Goal: Information Seeking & Learning: Find specific fact

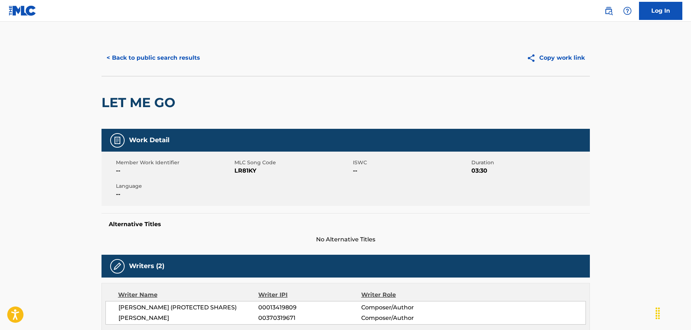
click at [170, 54] on button "< Back to public search results" at bounding box center [154, 58] width 104 height 18
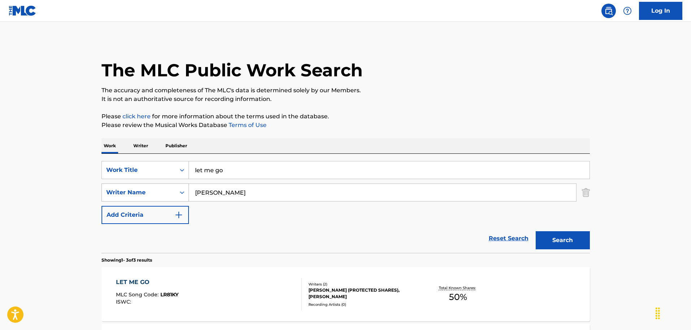
drag, startPoint x: 263, startPoint y: 197, endPoint x: 155, endPoint y: 197, distance: 108.8
click at [155, 197] on div "SearchWithCriteriac3eb2a13-631d-4152-8e15-c78c12c4d802 Writer Name [PERSON_NAME]" at bounding box center [346, 192] width 489 height 18
paste input "[PERSON_NAME]"
type input "[PERSON_NAME]"
drag, startPoint x: 253, startPoint y: 174, endPoint x: 187, endPoint y: 172, distance: 65.4
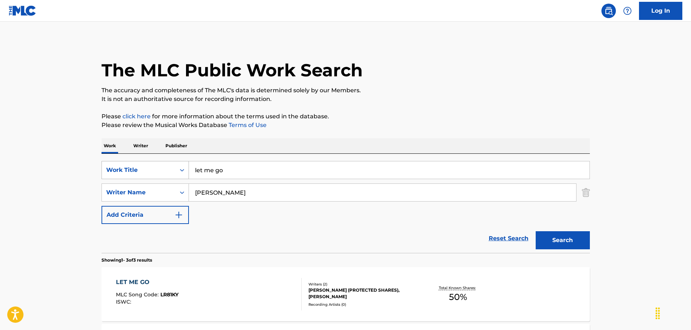
click at [187, 172] on div "SearchWithCriteriaf002d81a-cea5-4b19-8cde-d758ecd7a827 Work Title let me go" at bounding box center [346, 170] width 489 height 18
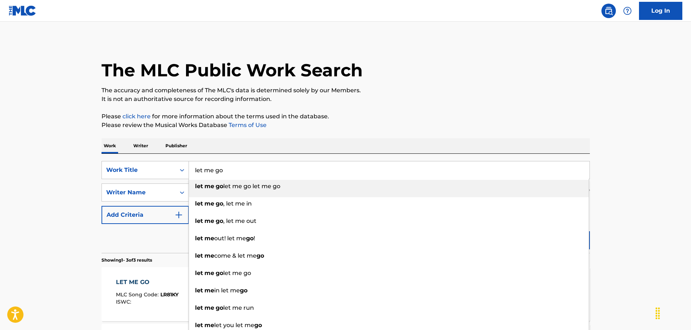
paste input "Family Life [PERSON_NAME]"
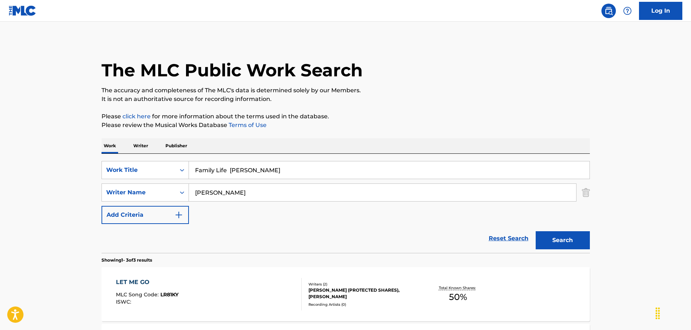
drag, startPoint x: 235, startPoint y: 170, endPoint x: 243, endPoint y: 171, distance: 7.4
click at [243, 171] on input "Family Life [PERSON_NAME]" at bounding box center [389, 169] width 401 height 17
drag, startPoint x: 230, startPoint y: 170, endPoint x: 423, endPoint y: 173, distance: 192.7
click at [412, 175] on input "Family Life [PERSON_NAME]" at bounding box center [389, 169] width 401 height 17
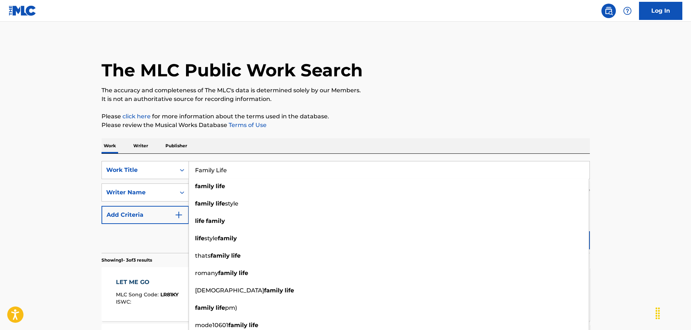
click at [385, 114] on p "Please click here for more information about the terms used in the database." at bounding box center [346, 116] width 489 height 9
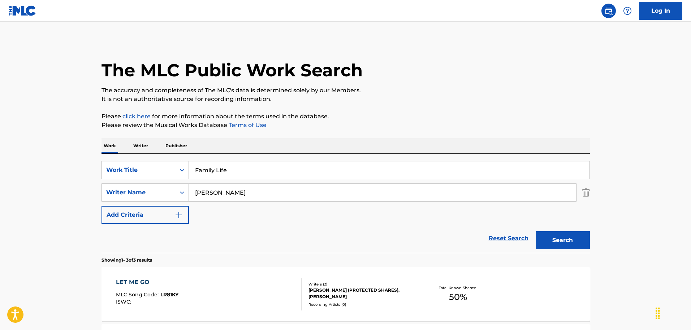
click at [551, 237] on button "Search" at bounding box center [563, 240] width 54 height 18
click at [561, 233] on div "Search" at bounding box center [561, 238] width 58 height 29
drag, startPoint x: 202, startPoint y: 167, endPoint x: 187, endPoint y: 166, distance: 15.2
click at [187, 166] on div "SearchWithCriteriaf002d81a-cea5-4b19-8cde-d758ecd7a827 Work Title Family Life" at bounding box center [346, 170] width 489 height 18
paste input "Engatusado"
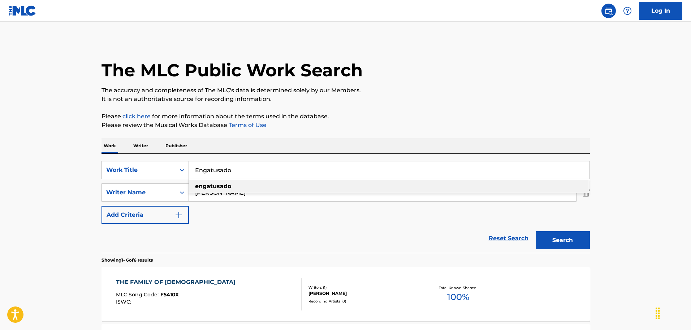
type input "Engatusado"
drag, startPoint x: 250, startPoint y: 197, endPoint x: 218, endPoint y: 196, distance: 32.2
click at [218, 196] on input "[PERSON_NAME]" at bounding box center [382, 192] width 387 height 17
click at [268, 198] on input "[PERSON_NAME]" at bounding box center [382, 192] width 387 height 17
drag, startPoint x: 266, startPoint y: 192, endPoint x: 56, endPoint y: 183, distance: 209.9
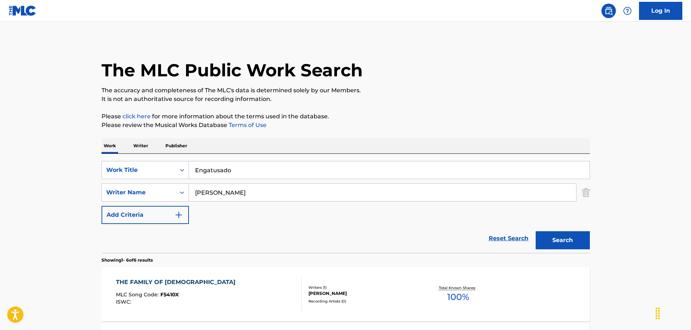
click at [60, 185] on main "The MLC Public Work Search The accuracy and completeness of The MLC's data is d…" at bounding box center [345, 332] width 691 height 621
click at [536, 231] on button "Search" at bounding box center [563, 240] width 54 height 18
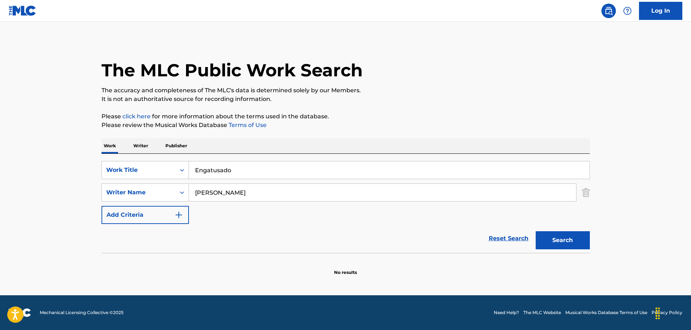
drag, startPoint x: 266, startPoint y: 196, endPoint x: 458, endPoint y: 210, distance: 192.4
click at [135, 195] on div "SearchWithCriteriac3eb2a13-631d-4152-8e15-c78c12c4d802 Writer Name [PERSON_NAME]" at bounding box center [346, 192] width 489 height 18
paste input "[PERSON_NAME] [PERSON_NAME]"
type input "[PERSON_NAME] [PERSON_NAME]"
drag, startPoint x: 550, startPoint y: 231, endPoint x: 555, endPoint y: 236, distance: 7.2
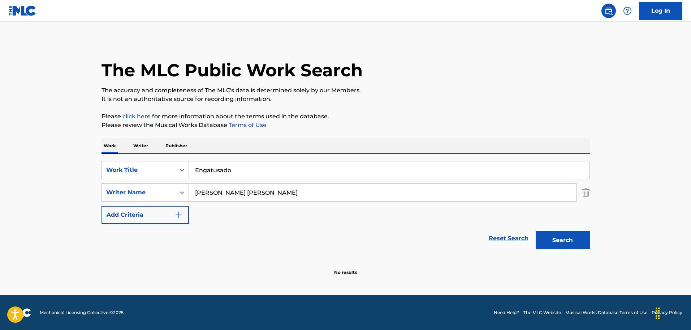
click at [550, 232] on button "Search" at bounding box center [563, 240] width 54 height 18
